Goal: Information Seeking & Learning: Learn about a topic

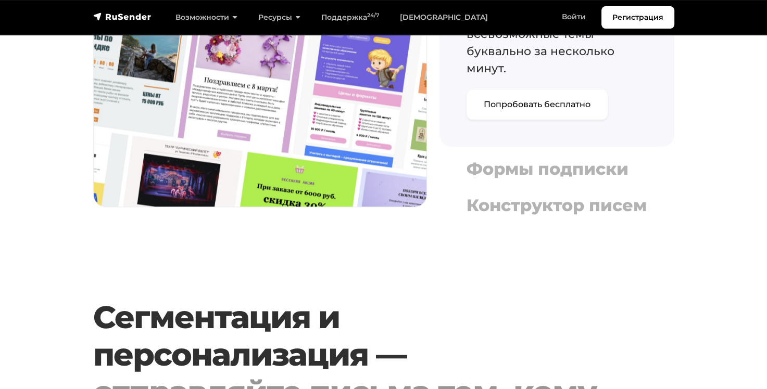
scroll to position [1353, 0]
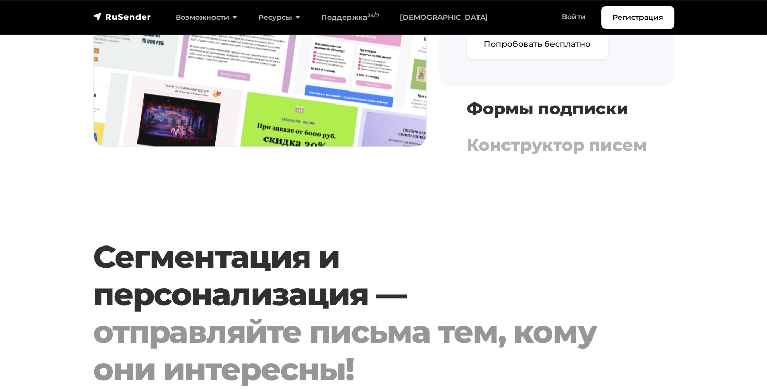
click at [503, 104] on h4 "Формы подписки" at bounding box center [556, 109] width 181 height 20
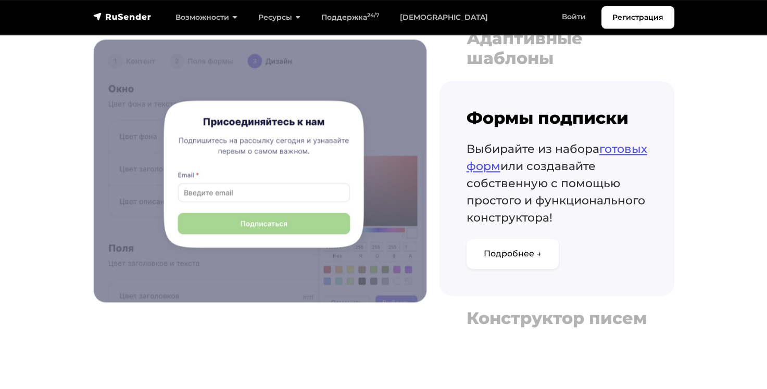
scroll to position [1145, 0]
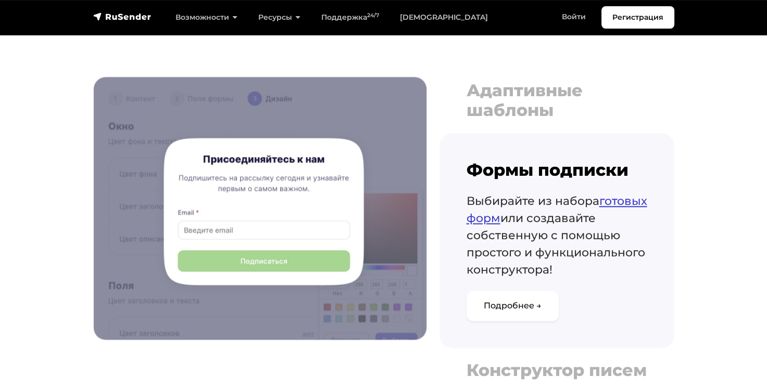
click at [488, 219] on link "готовых форм" at bounding box center [556, 209] width 181 height 31
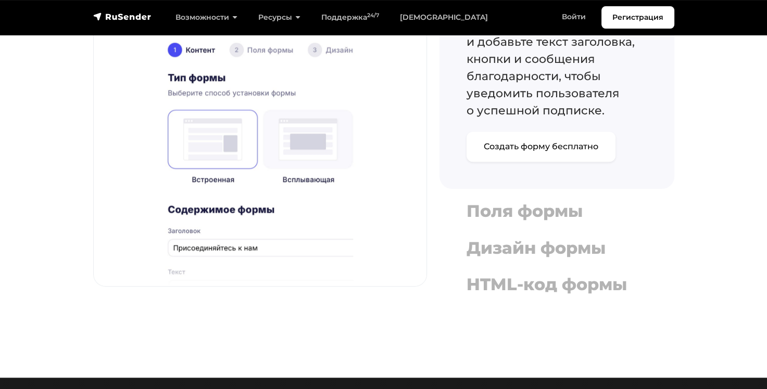
scroll to position [937, 0]
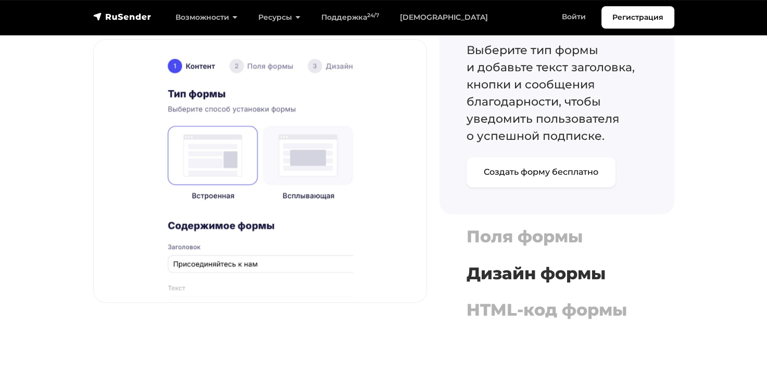
click at [506, 262] on button "Дизайн формы Задайте цвета для фона, текста и кнопки, чтобы оформить форму в со…" at bounding box center [556, 274] width 235 height 28
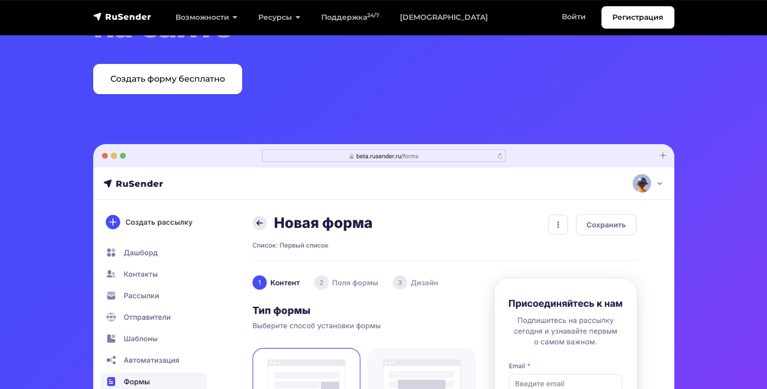
scroll to position [0, 0]
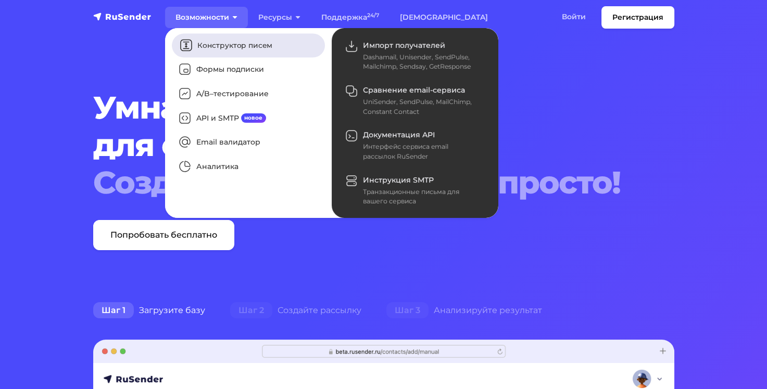
click at [214, 43] on link "Конструктор писем" at bounding box center [248, 45] width 153 height 24
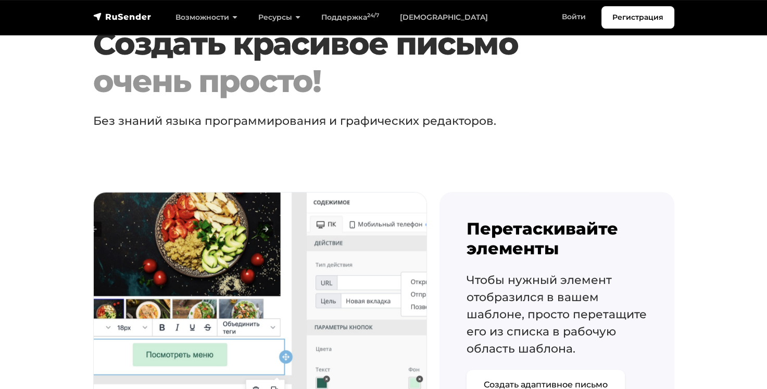
scroll to position [729, 0]
